Goal: Task Accomplishment & Management: Complete application form

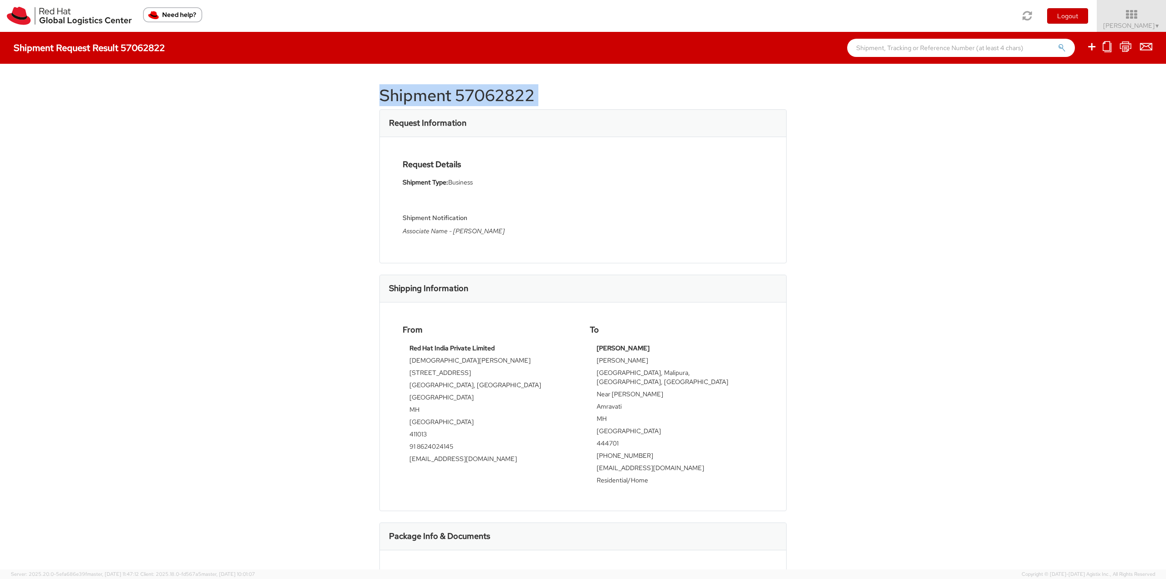
select select
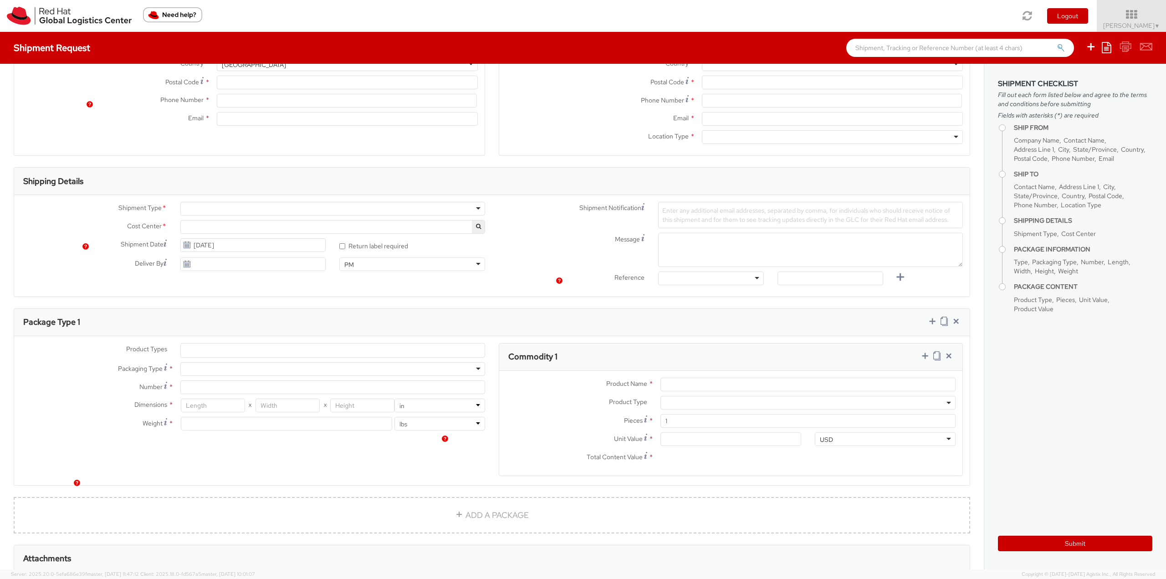
scroll to position [321, 0]
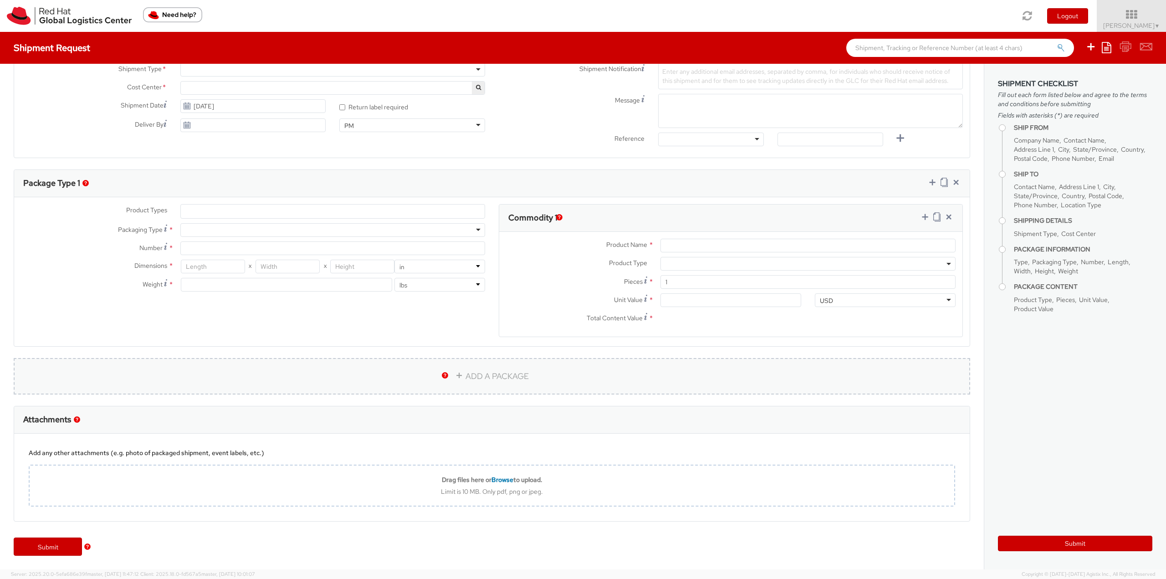
select select "813"
type input "Red Hat India Private Limited"
type input "[PERSON_NAME]"
type input "Bagmane [GEOGRAPHIC_DATA]"
type input "FL 10, [GEOGRAPHIC_DATA], [GEOGRAPHIC_DATA]"
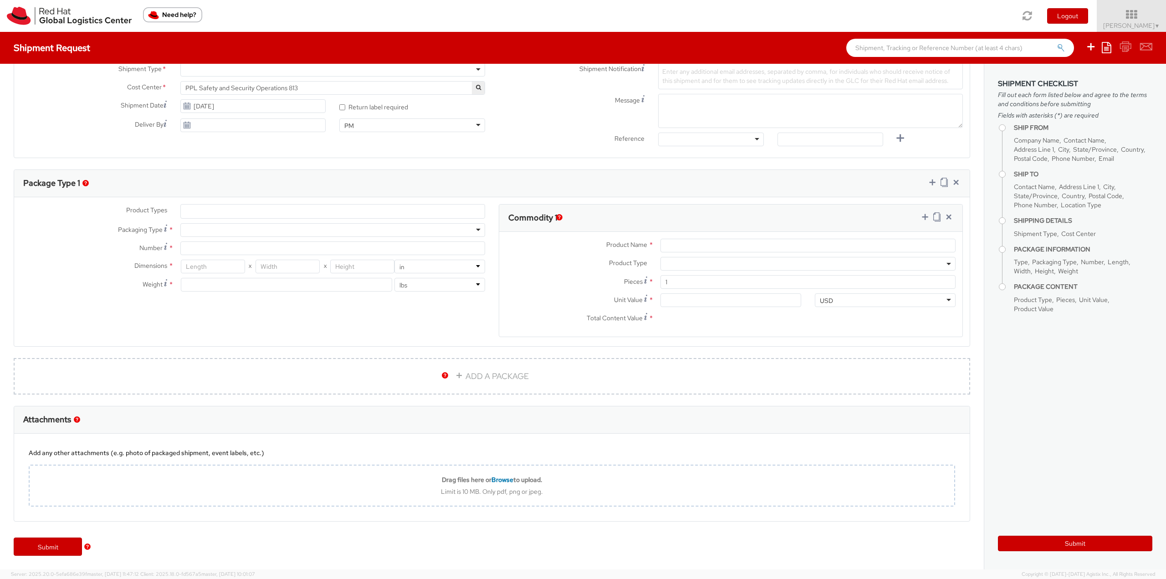
type input "[GEOGRAPHIC_DATA]"
type input "560037"
type input "918067935283"
type input "[EMAIL_ADDRESS][DOMAIN_NAME]"
select select "CM"
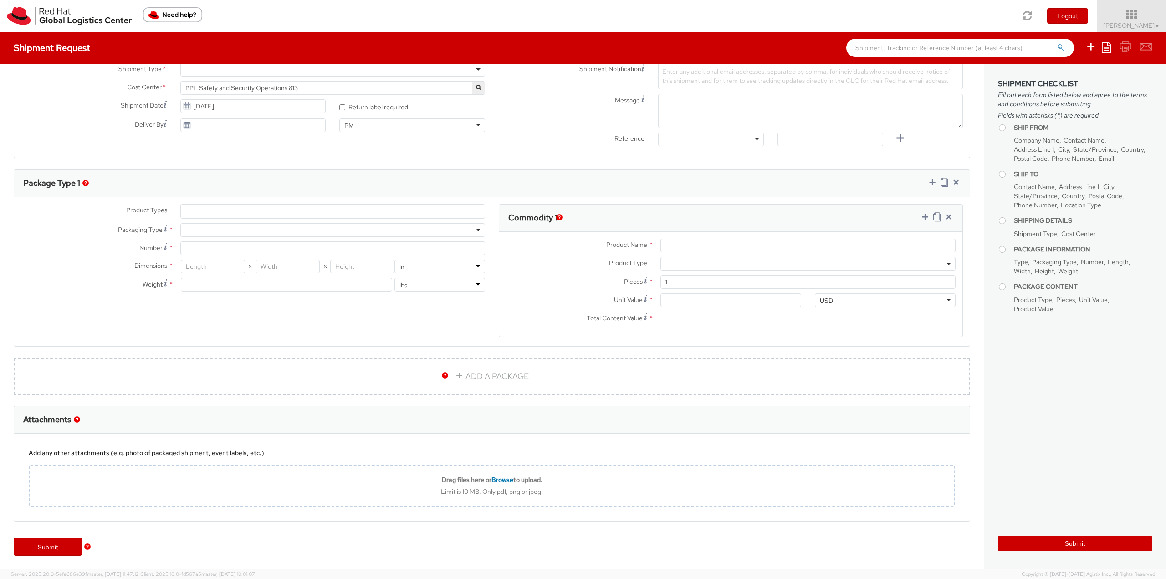
select select "KGS"
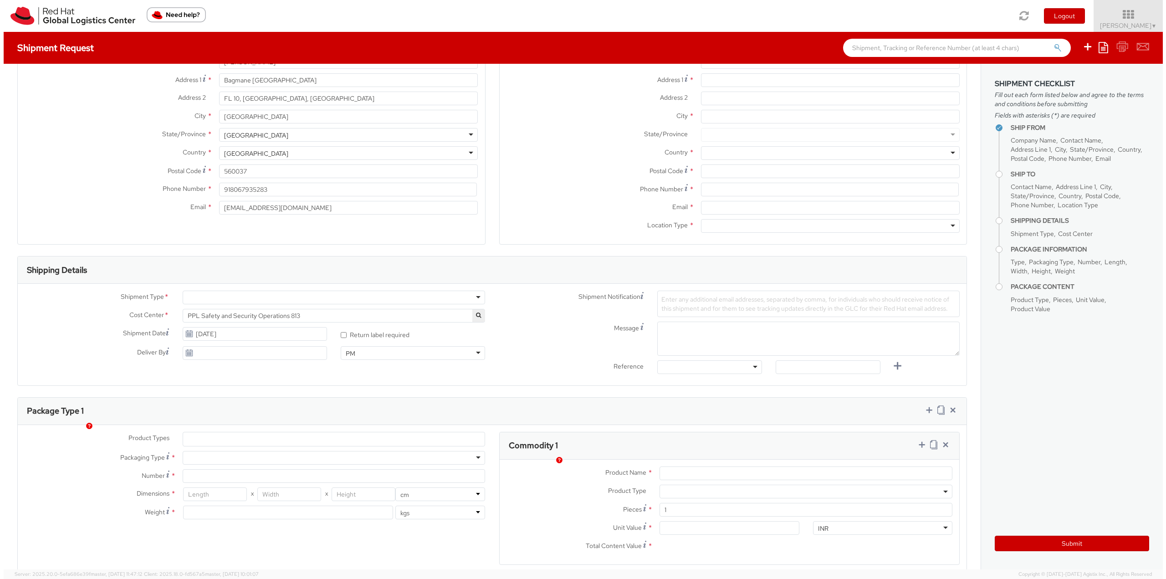
scroll to position [0, 0]
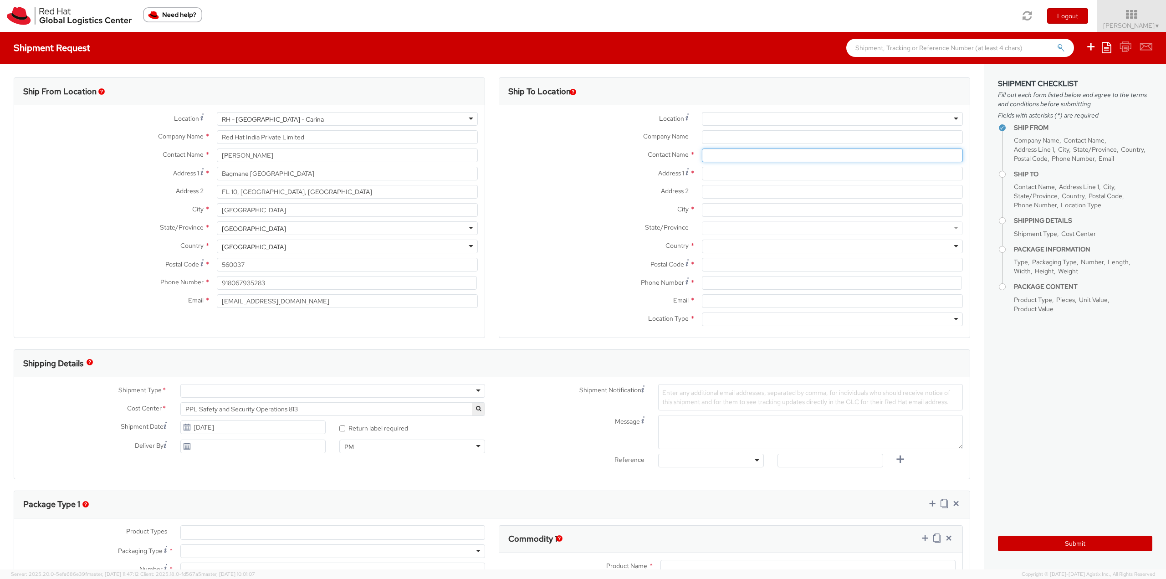
click at [724, 157] on input "text" at bounding box center [832, 155] width 261 height 14
click at [724, 155] on input "text" at bounding box center [832, 155] width 261 height 14
